Goal: Task Accomplishment & Management: Use online tool/utility

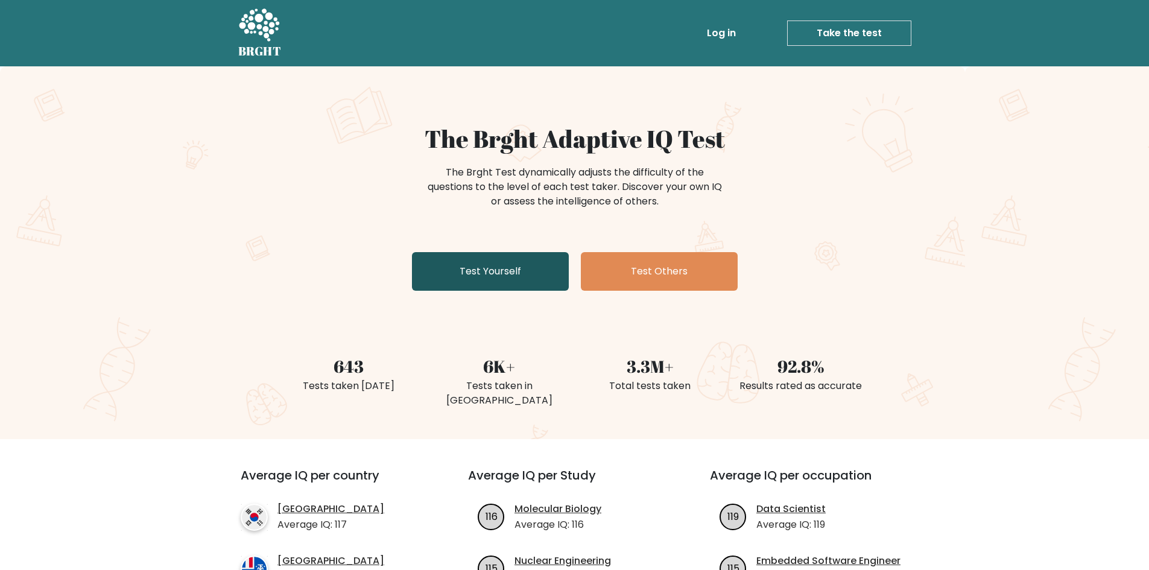
click at [510, 265] on link "Test Yourself" at bounding box center [490, 271] width 157 height 39
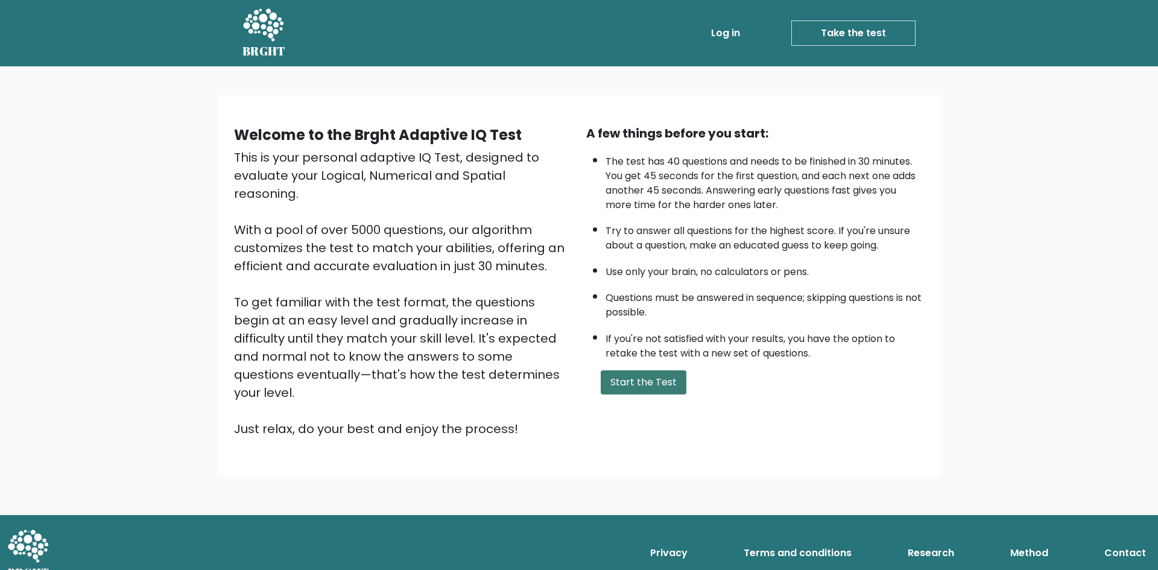
click at [657, 388] on button "Start the Test" at bounding box center [643, 382] width 86 height 24
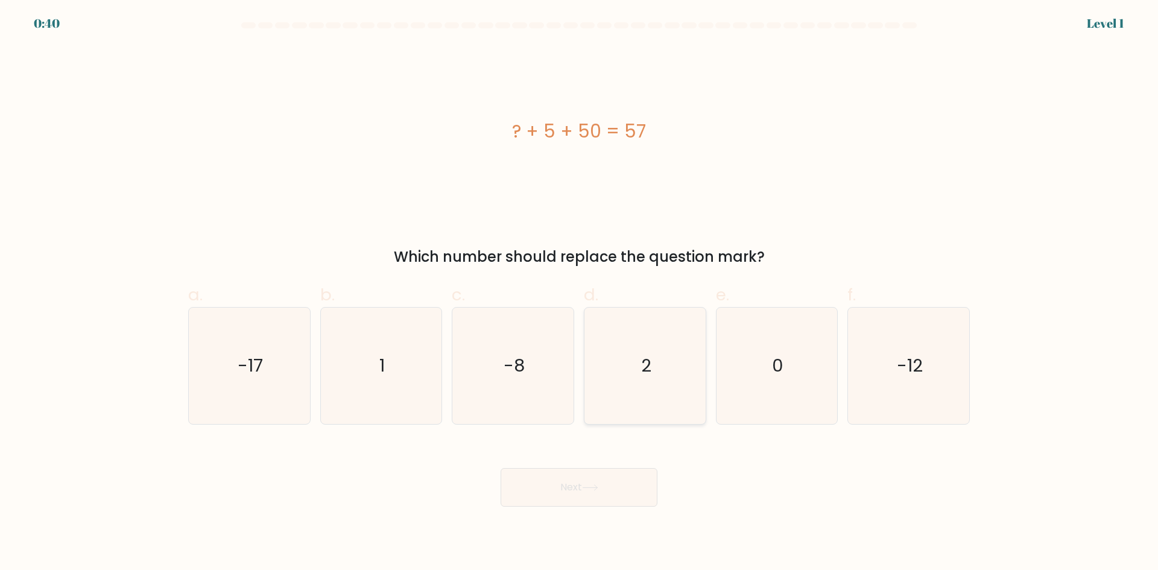
click at [657, 376] on icon "2" at bounding box center [645, 365] width 116 height 116
click at [579, 293] on input "d. 2" at bounding box center [579, 289] width 1 height 8
radio input "true"
click at [599, 482] on button "Next" at bounding box center [578, 487] width 157 height 39
